Goal: Information Seeking & Learning: Compare options

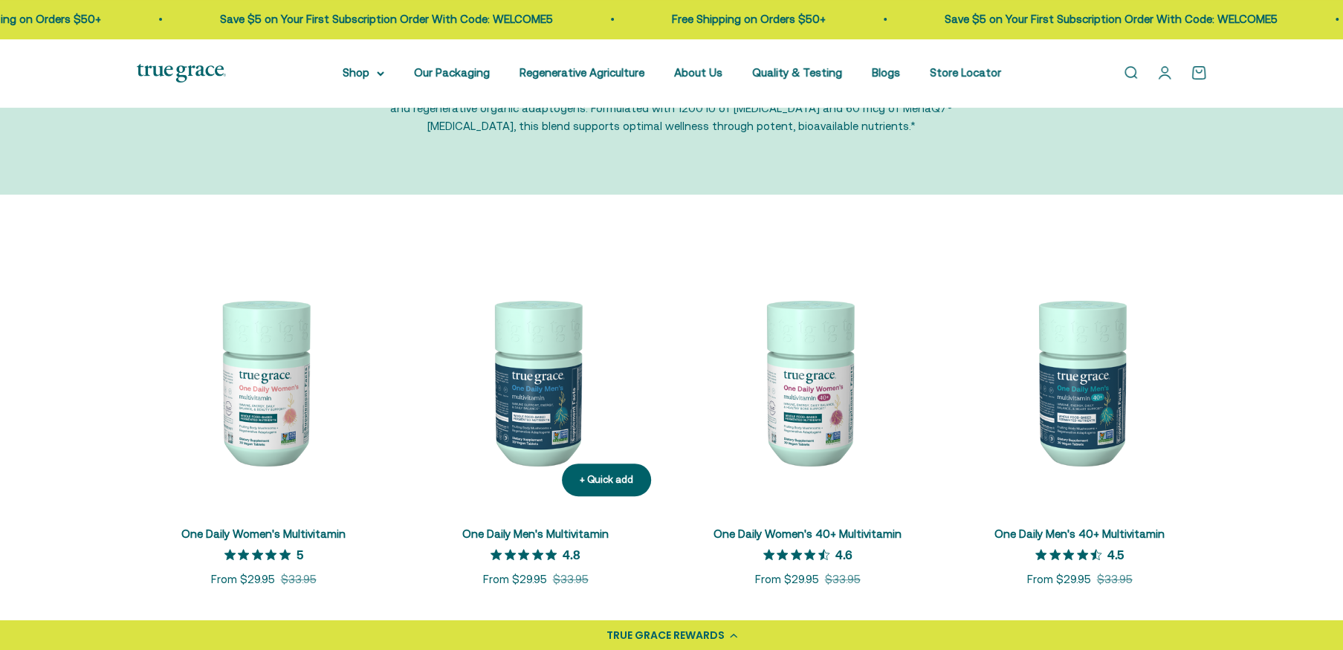
scroll to position [149, 0]
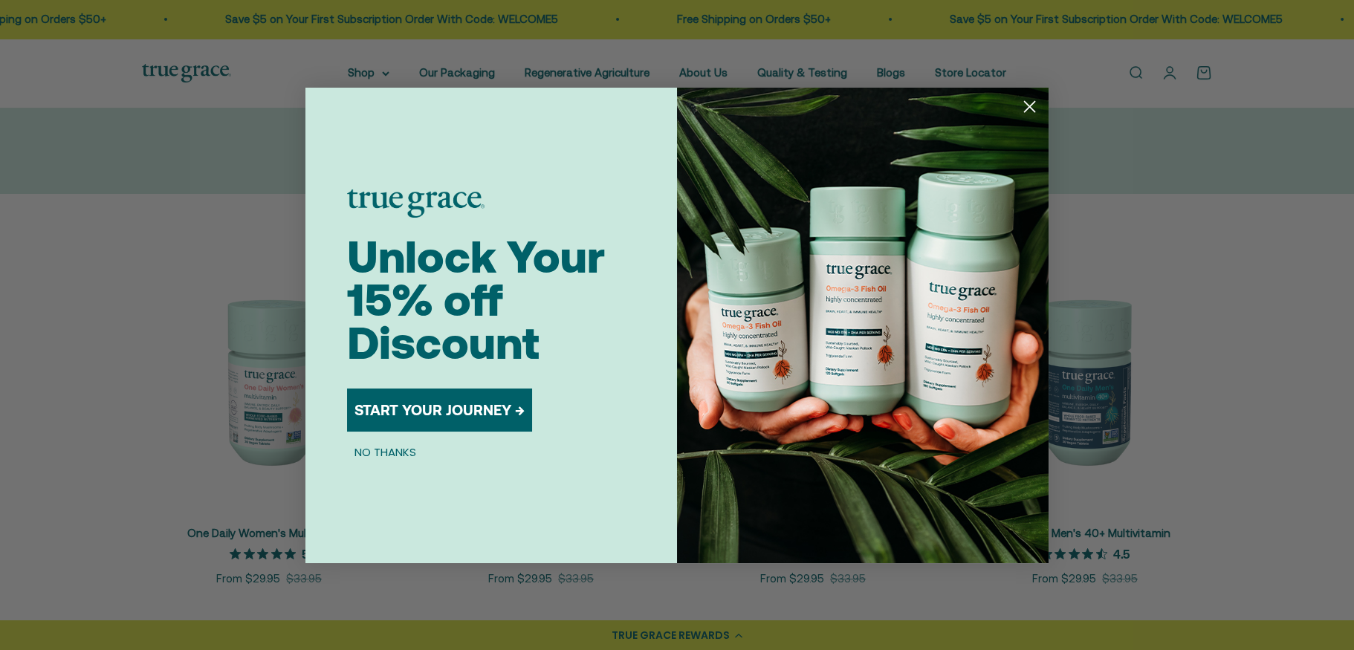
click at [1021, 103] on circle "Close dialog" at bounding box center [1029, 106] width 25 height 25
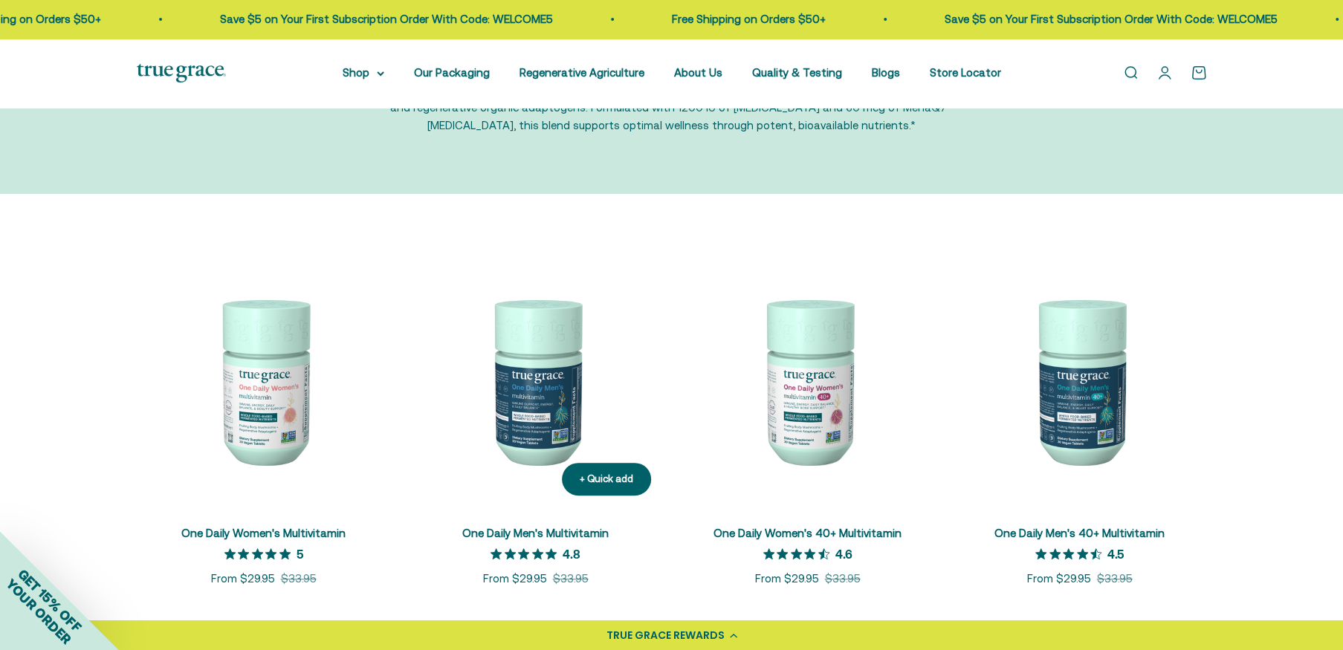
click at [527, 371] on img at bounding box center [536, 380] width 254 height 254
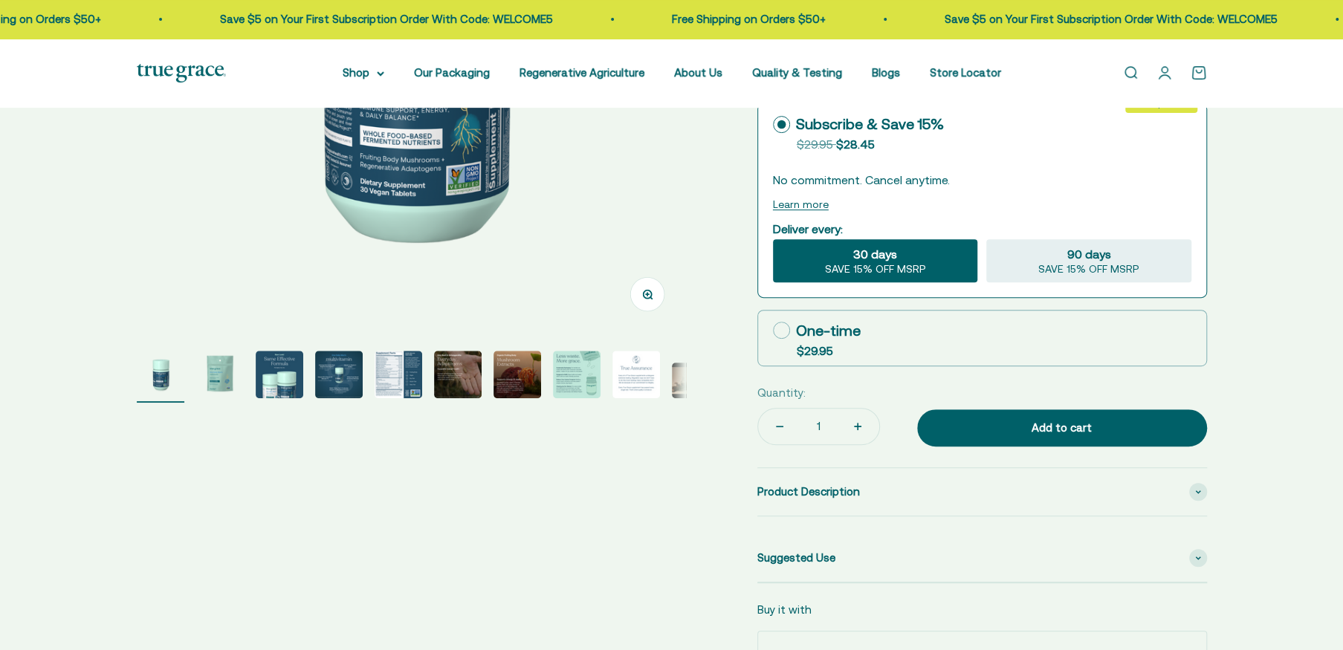
select select "3"
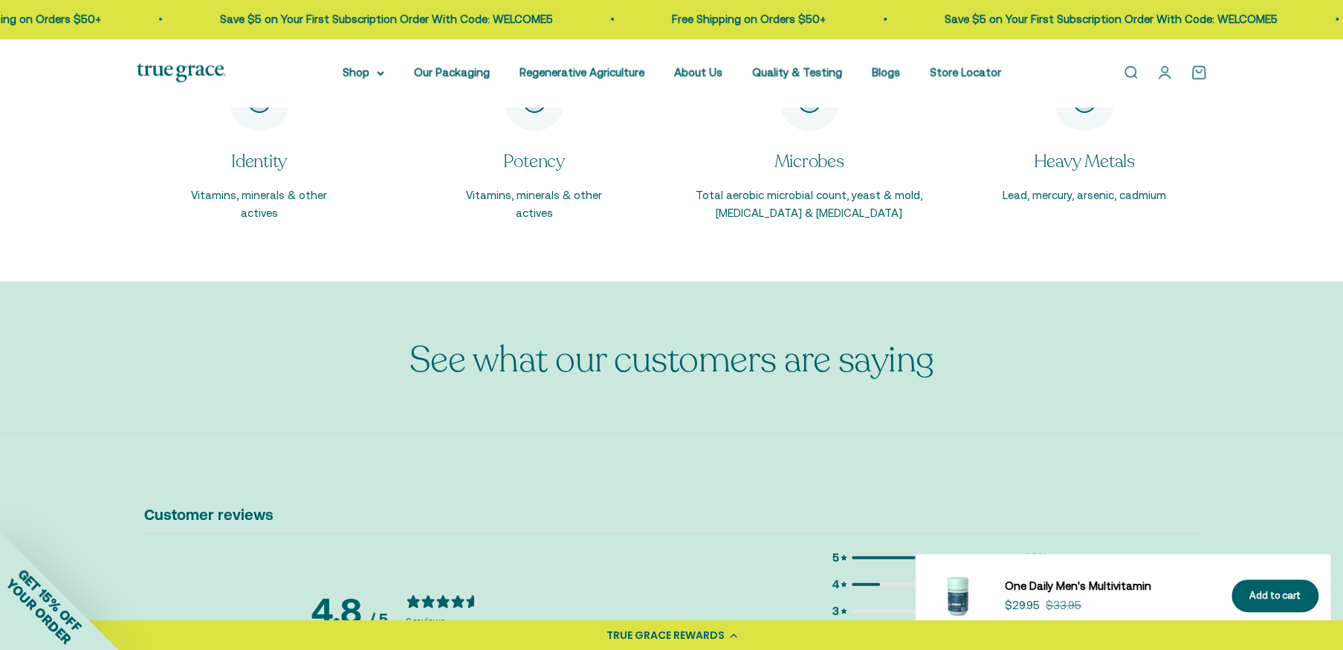
scroll to position [2378, 0]
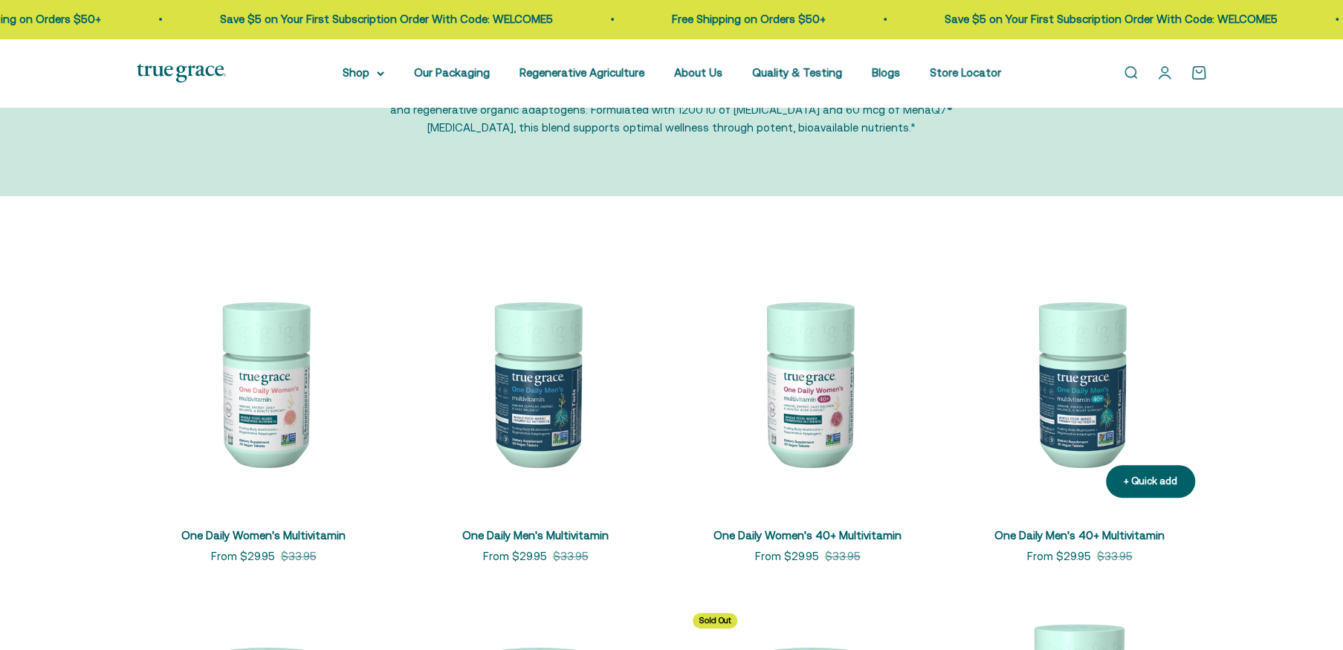
click at [1082, 392] on img at bounding box center [1080, 383] width 254 height 254
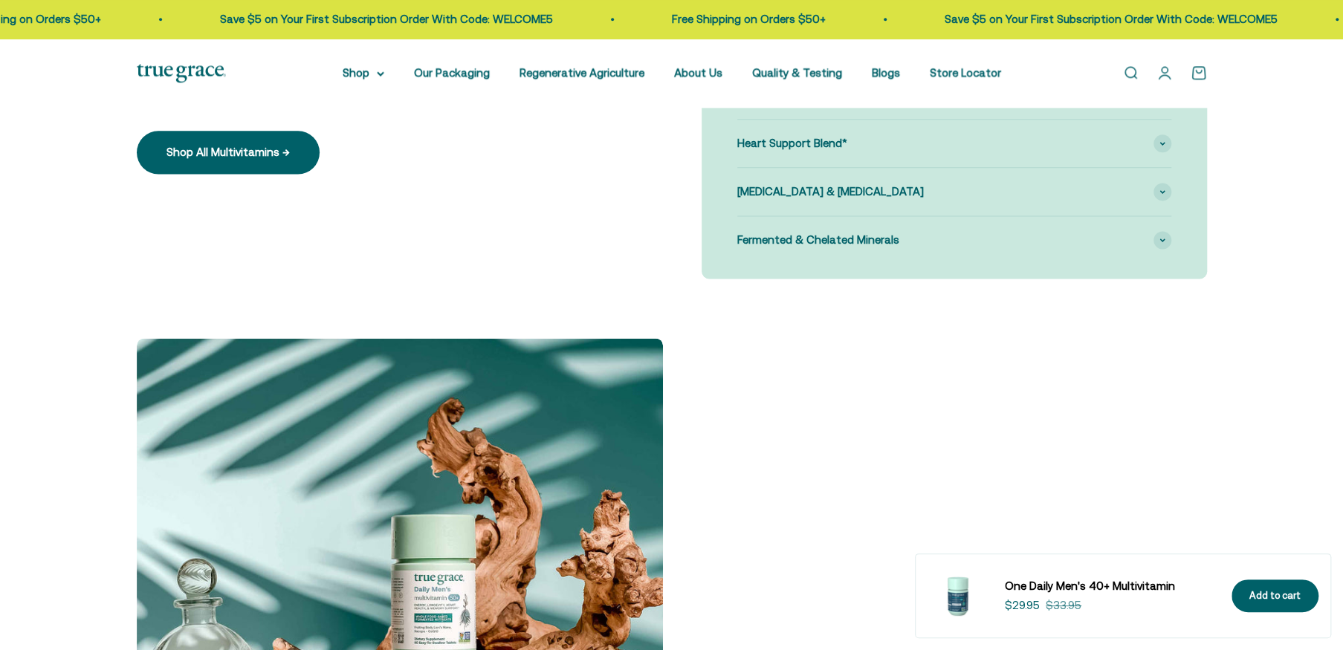
select select "3"
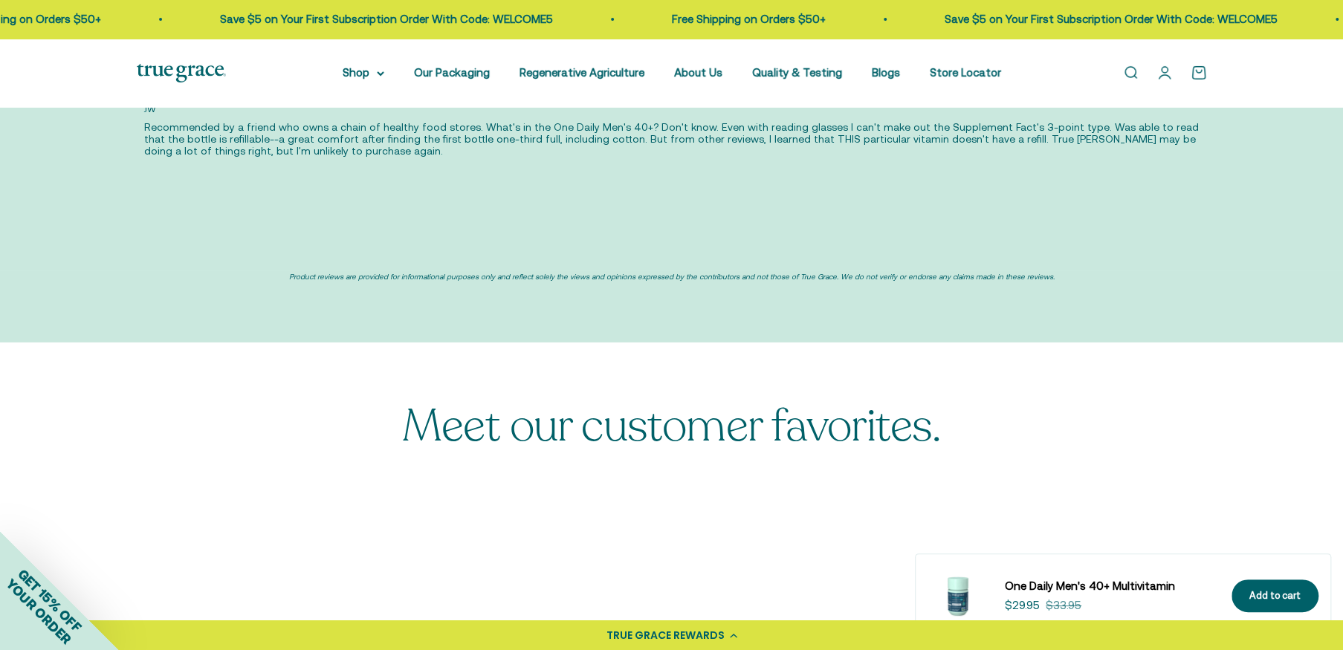
scroll to position [3809, 0]
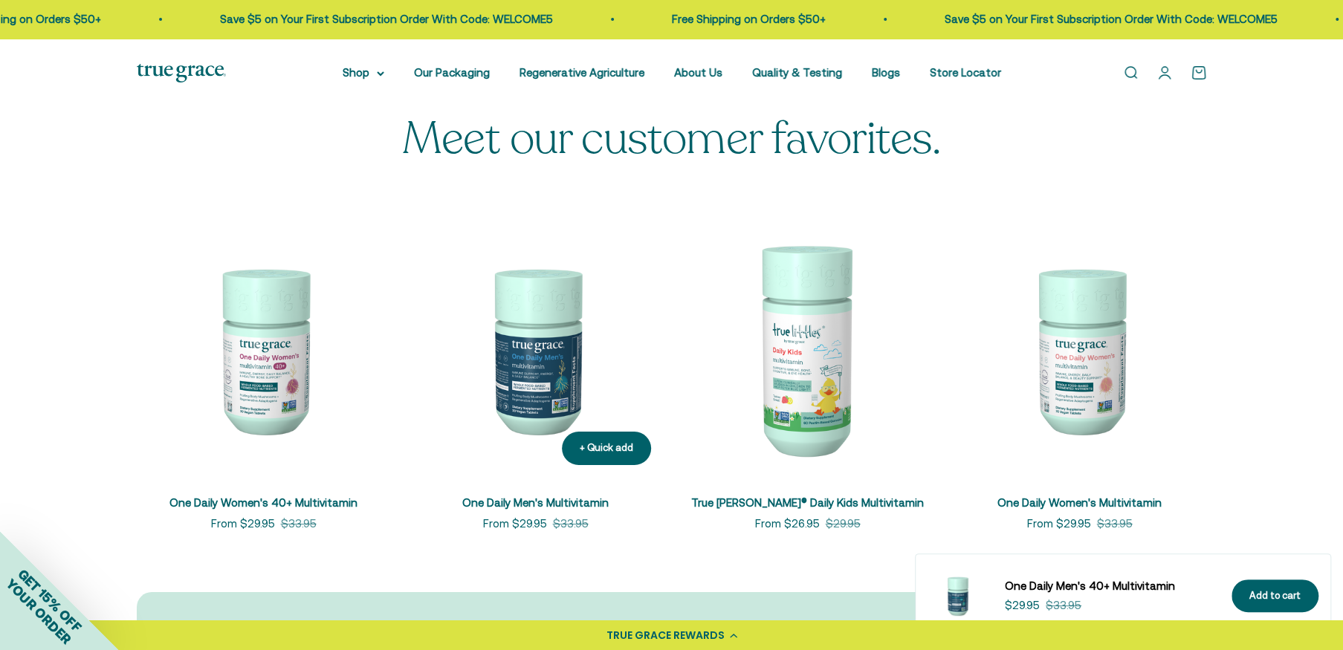
click at [541, 371] on img at bounding box center [536, 350] width 254 height 254
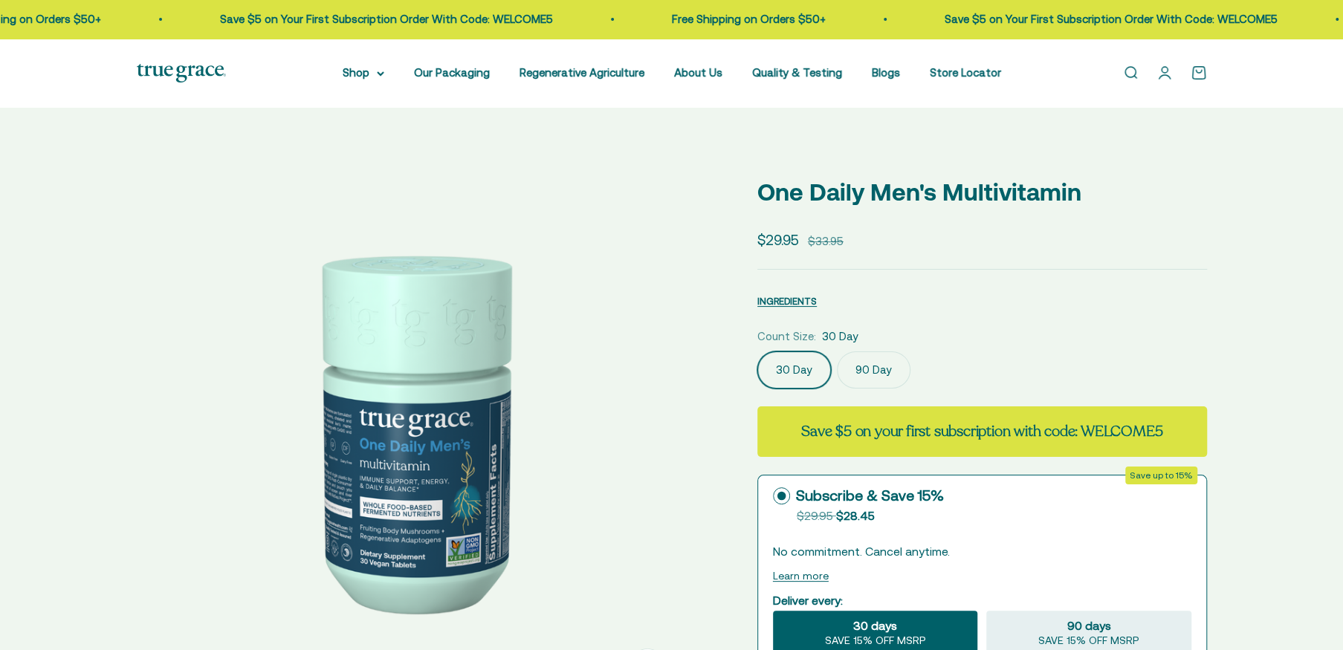
scroll to position [46, 0]
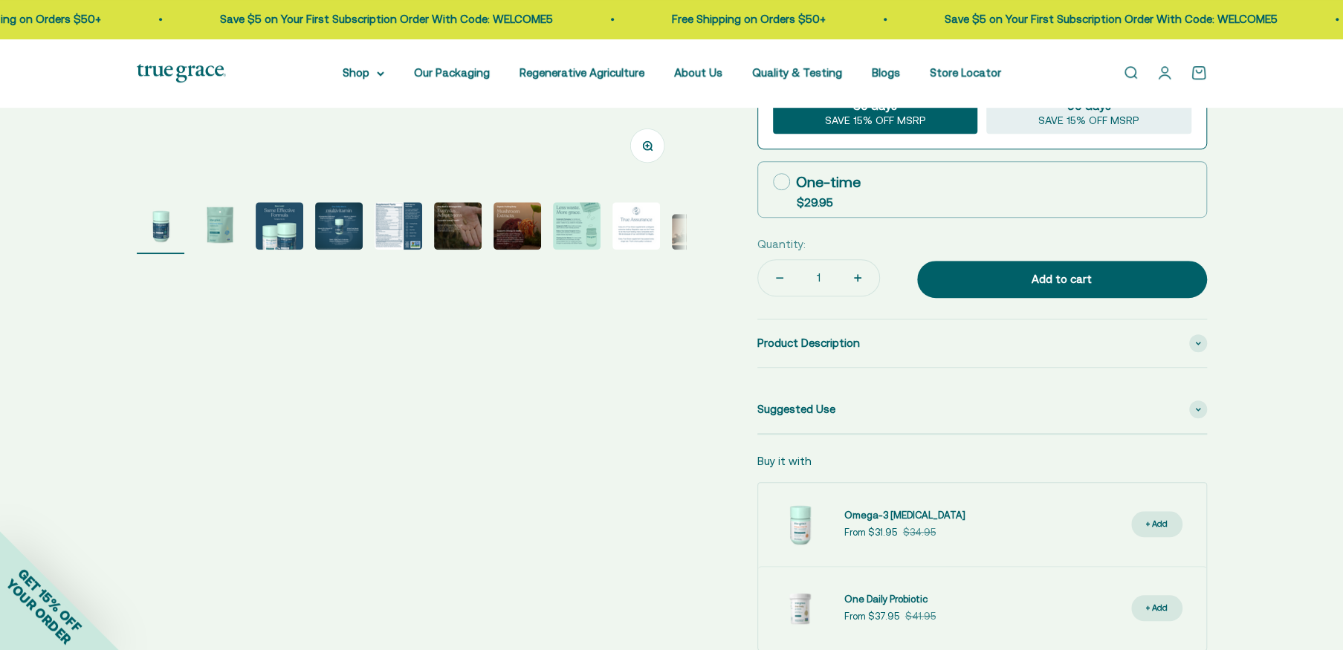
select select "3"
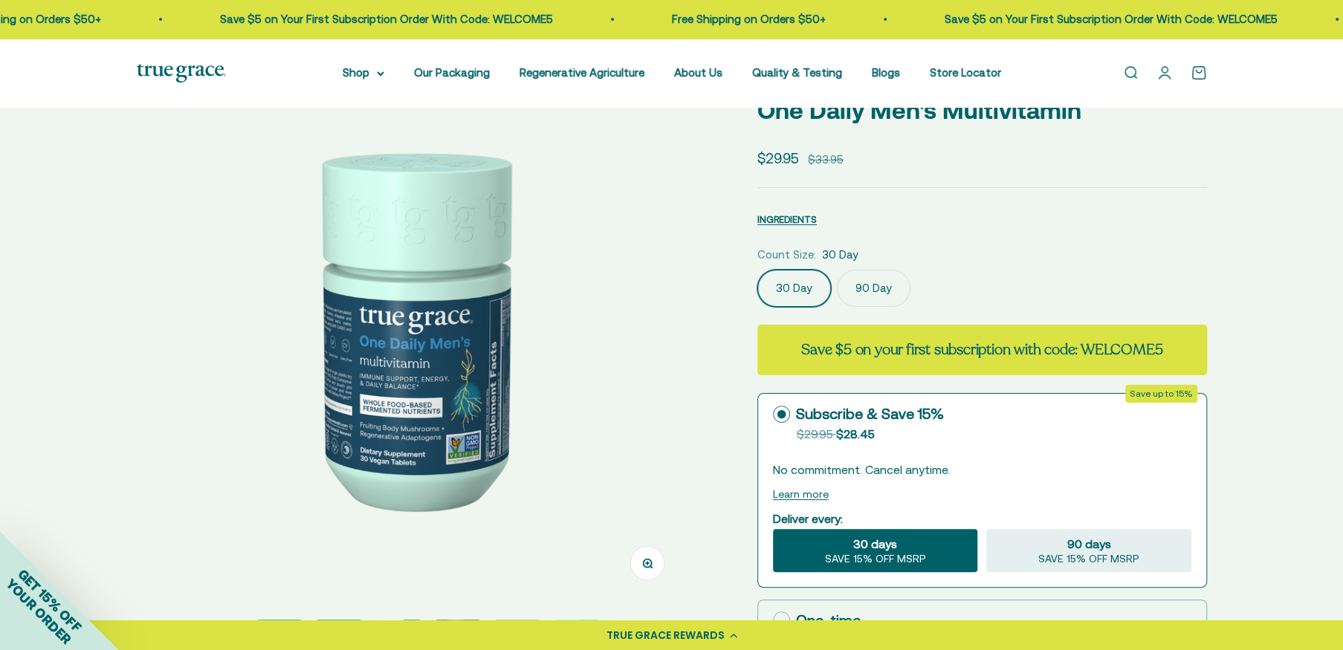
scroll to position [0, 0]
